Goal: Transaction & Acquisition: Purchase product/service

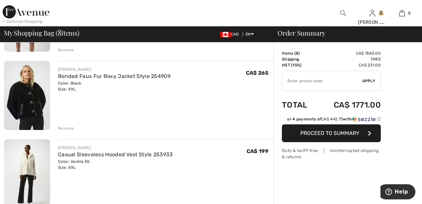
scroll to position [271, 0]
click at [67, 124] on div "Remove" at bounding box center [165, 127] width 215 height 7
click at [68, 125] on div "Remove" at bounding box center [66, 128] width 16 height 6
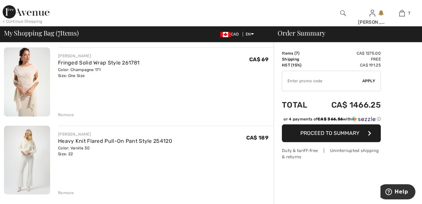
scroll to position [441, 0]
click at [72, 117] on div "Remove" at bounding box center [66, 115] width 16 height 6
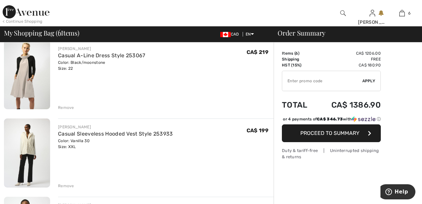
scroll to position [215, 0]
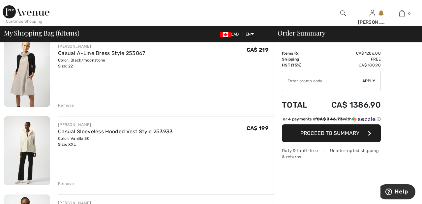
click at [67, 103] on div "Remove" at bounding box center [66, 105] width 16 height 6
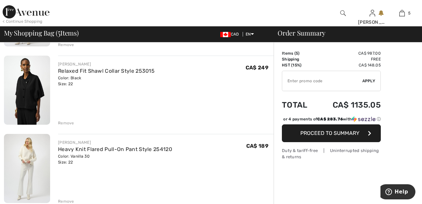
scroll to position [277, 0]
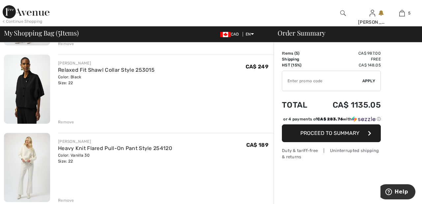
click at [68, 119] on div "Remove" at bounding box center [165, 121] width 215 height 7
click at [68, 122] on div "Remove" at bounding box center [66, 122] width 16 height 6
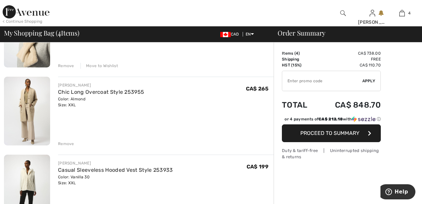
scroll to position [97, 0]
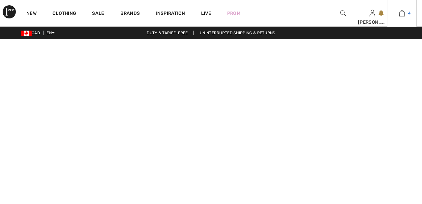
click at [408, 16] on span "4" at bounding box center [409, 13] width 2 height 6
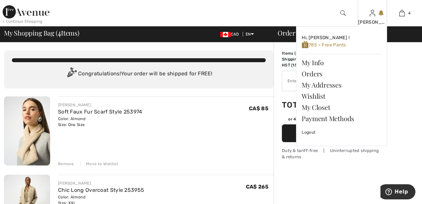
click at [375, 14] on link at bounding box center [372, 13] width 6 height 6
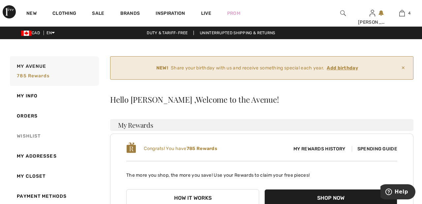
click at [40, 136] on link "Wishlist" at bounding box center [54, 136] width 90 height 20
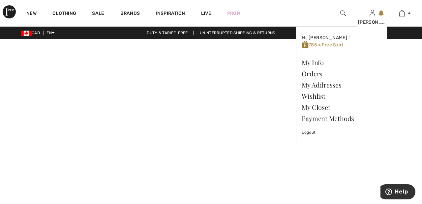
click at [373, 15] on img at bounding box center [372, 13] width 6 height 8
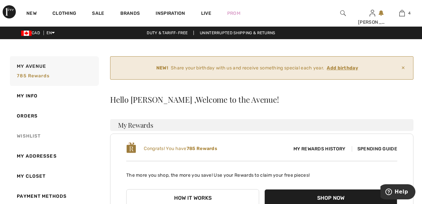
click at [36, 135] on link "Wishlist" at bounding box center [54, 136] width 90 height 20
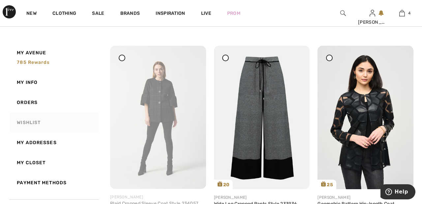
scroll to position [1157, 0]
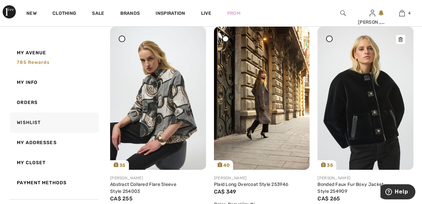
click at [356, 85] on img at bounding box center [365, 98] width 96 height 143
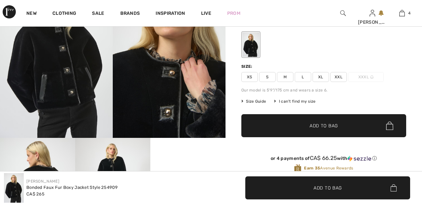
click at [343, 75] on span "XXL" at bounding box center [338, 77] width 16 height 10
click at [350, 126] on span "✔ Added to Bag Add to Bag" at bounding box center [323, 125] width 165 height 23
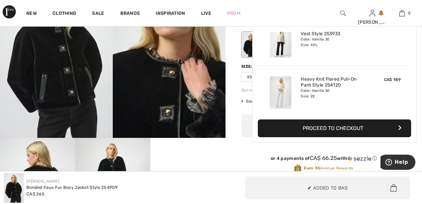
scroll to position [175, 0]
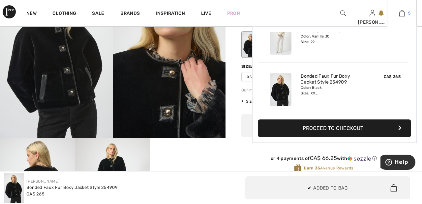
click at [406, 15] on link "5" at bounding box center [401, 13] width 29 height 8
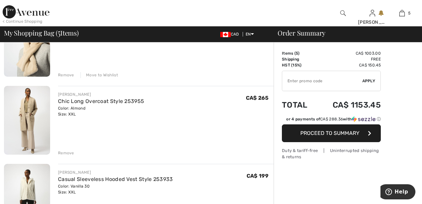
scroll to position [88, 0]
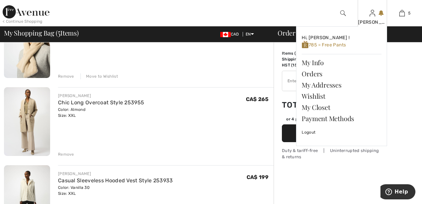
click at [370, 17] on img at bounding box center [372, 13] width 6 height 8
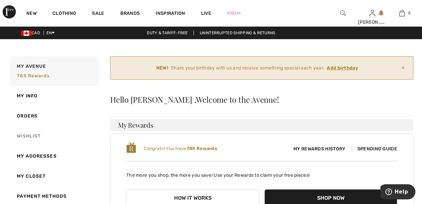
click at [36, 136] on link "Wishlist" at bounding box center [54, 136] width 90 height 20
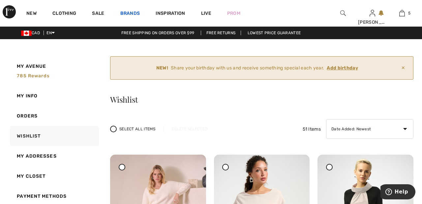
click at [126, 14] on link "Brands" at bounding box center [130, 14] width 20 height 7
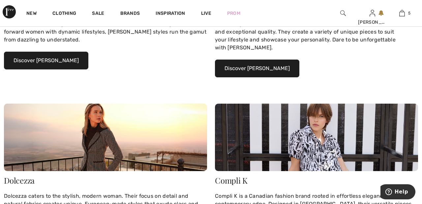
scroll to position [200, 0]
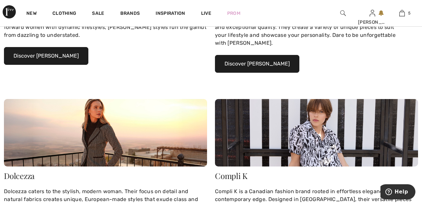
click at [61, 53] on button "Discover Joseph Ribkoff" at bounding box center [46, 56] width 84 height 18
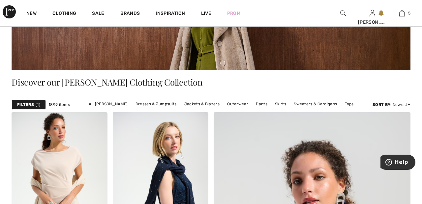
scroll to position [101, 0]
click at [202, 104] on link "Jackets & Blazers" at bounding box center [202, 104] width 42 height 9
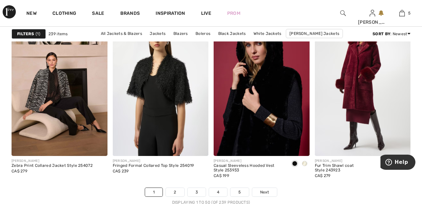
scroll to position [2635, 0]
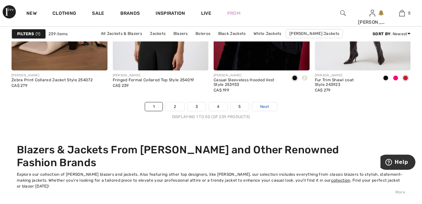
click at [273, 107] on link "Next" at bounding box center [264, 106] width 25 height 9
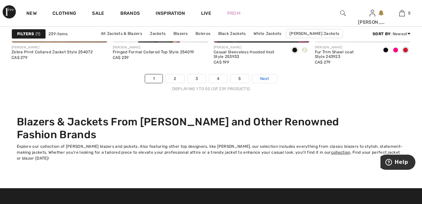
scroll to position [2752, 0]
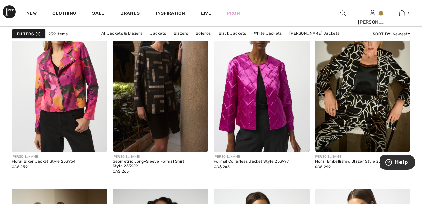
scroll to position [1853, 0]
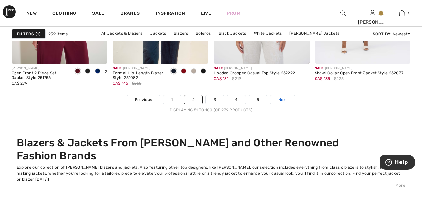
click at [291, 99] on link "Next" at bounding box center [282, 100] width 25 height 9
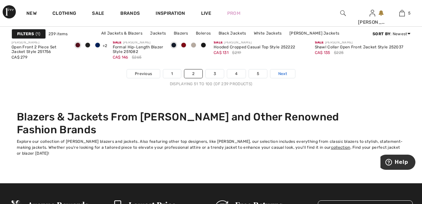
scroll to position [2759, 0]
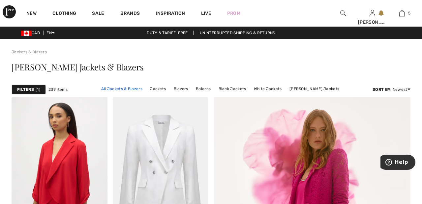
click at [134, 87] on link "All Jackets & Blazers" at bounding box center [122, 89] width 48 height 9
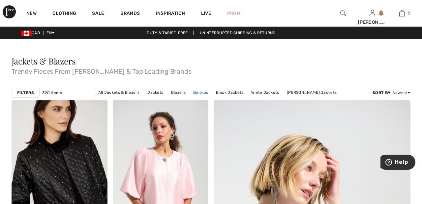
click at [207, 91] on link "Boleros" at bounding box center [200, 92] width 21 height 9
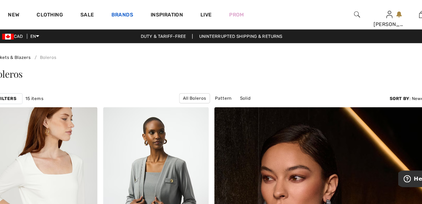
click at [123, 11] on link "Brands" at bounding box center [130, 14] width 20 height 7
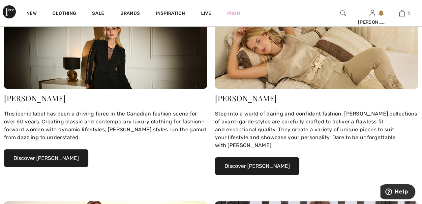
scroll to position [98, 0]
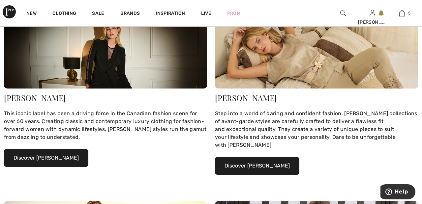
click at [64, 155] on button "Discover [PERSON_NAME]" at bounding box center [46, 158] width 84 height 18
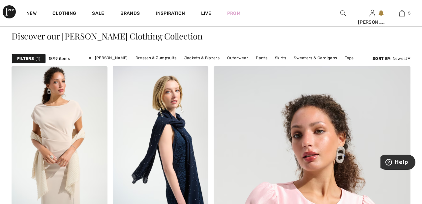
scroll to position [151, 0]
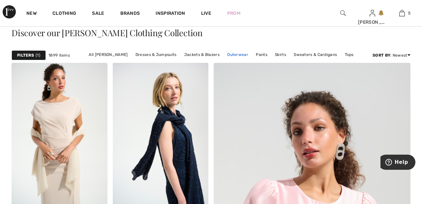
click at [237, 54] on link "Outerwear" at bounding box center [238, 54] width 28 height 9
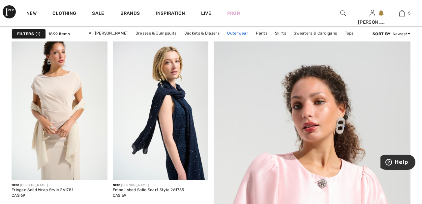
scroll to position [182, 0]
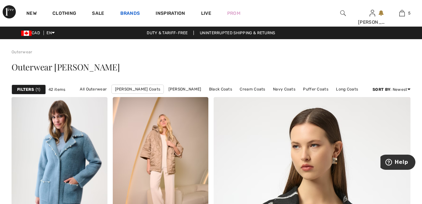
click at [132, 11] on link "Brands" at bounding box center [130, 14] width 20 height 7
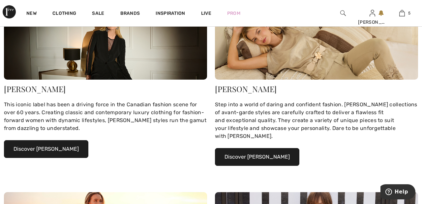
scroll to position [107, 0]
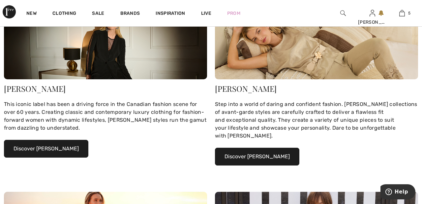
click at [69, 149] on button "Discover Joseph Ribkoff" at bounding box center [46, 149] width 84 height 18
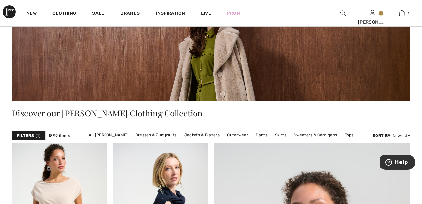
scroll to position [71, 0]
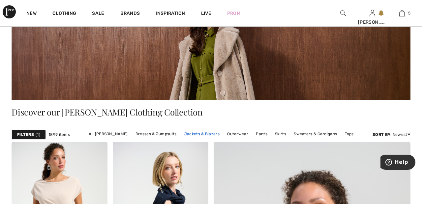
click at [210, 132] on link "Jackets & Blazers" at bounding box center [202, 134] width 42 height 9
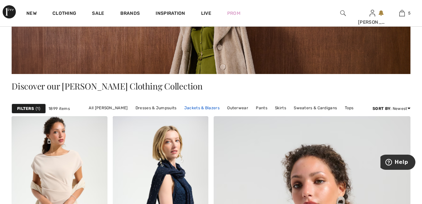
scroll to position [103, 0]
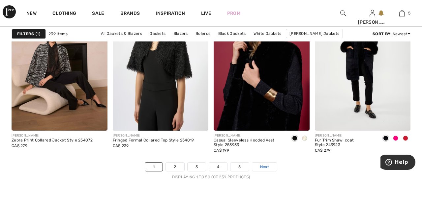
click at [274, 166] on link "Next" at bounding box center [264, 167] width 25 height 9
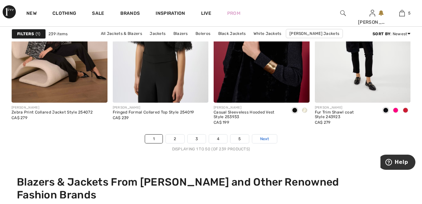
scroll to position [2692, 0]
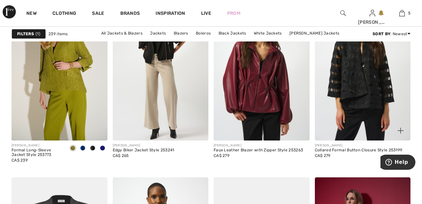
click at [379, 115] on img at bounding box center [363, 69] width 96 height 144
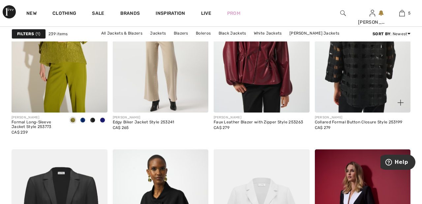
scroll to position [922, 0]
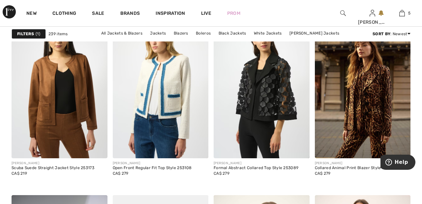
scroll to position [2276, 0]
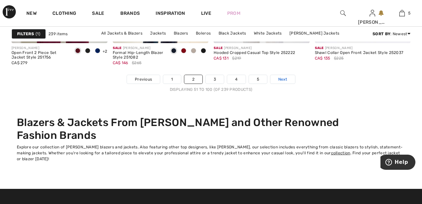
click at [289, 78] on link "Next" at bounding box center [282, 79] width 25 height 9
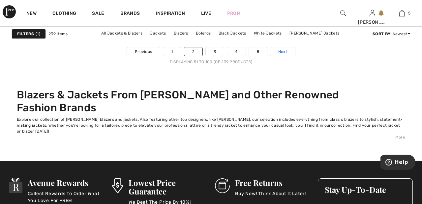
scroll to position [2780, 0]
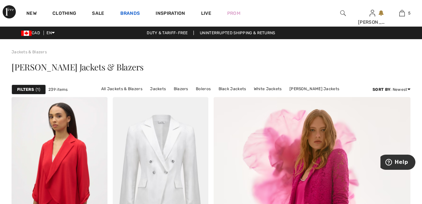
click at [136, 11] on link "Brands" at bounding box center [130, 14] width 20 height 7
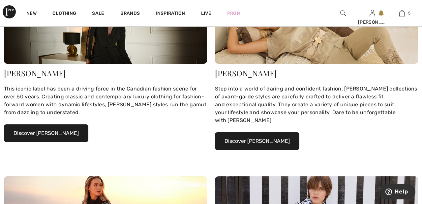
scroll to position [157, 0]
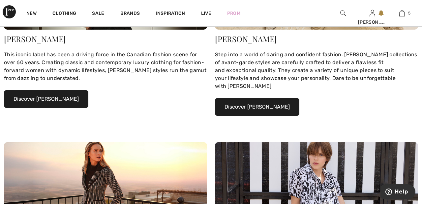
click at [74, 99] on button "Discover Joseph Ribkoff" at bounding box center [46, 99] width 84 height 18
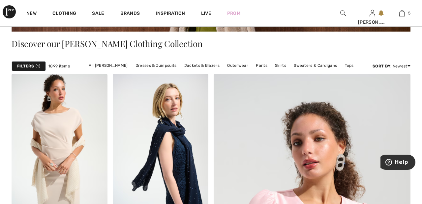
scroll to position [139, 0]
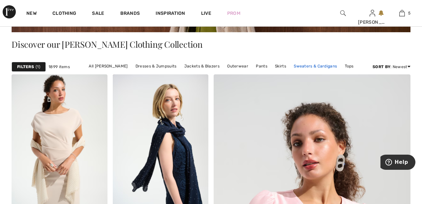
click at [315, 65] on link "Sweaters & Cardigans" at bounding box center [315, 66] width 50 height 9
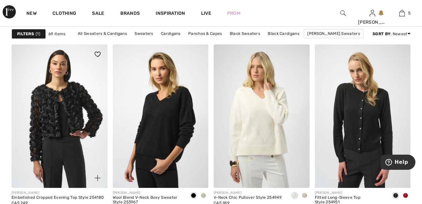
click at [78, 116] on img at bounding box center [60, 116] width 96 height 144
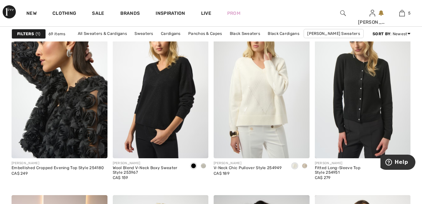
scroll to position [1055, 0]
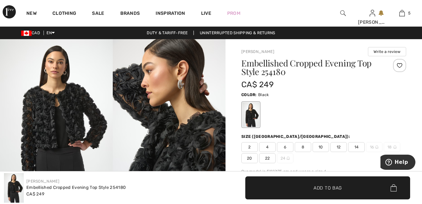
click at [400, 65] on div at bounding box center [399, 65] width 13 height 13
click at [273, 154] on span "22" at bounding box center [267, 159] width 16 height 10
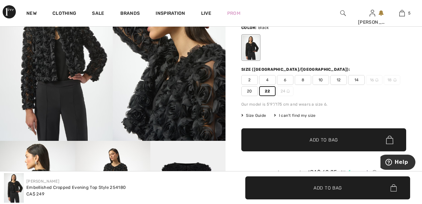
scroll to position [68, 0]
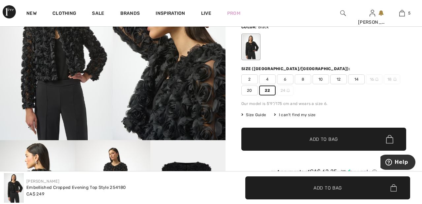
click at [323, 141] on span "Add to Bag" at bounding box center [323, 139] width 28 height 7
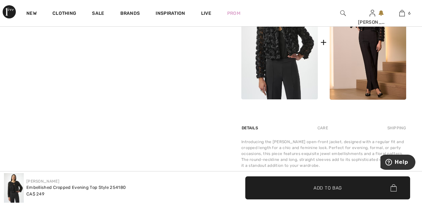
scroll to position [321, 0]
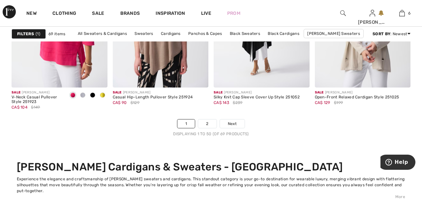
scroll to position [2700, 0]
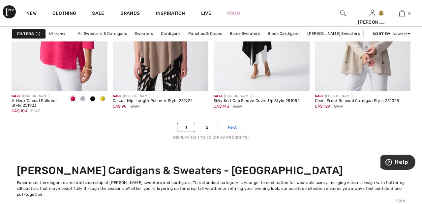
click at [241, 124] on link "Next" at bounding box center [232, 127] width 25 height 9
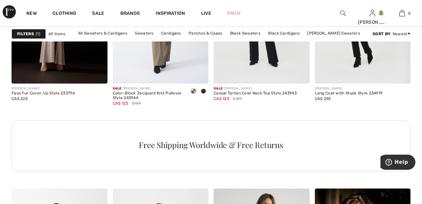
scroll to position [698, 0]
click at [405, 13] on link "6" at bounding box center [401, 13] width 29 height 8
